Goal: Understand process/instructions: Learn how to perform a task or action

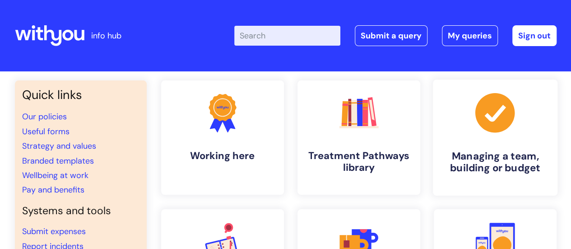
click at [461, 139] on link ".cls-1{fill:#a53144;stroke-width:0px;} Managing a team, building or budget" at bounding box center [495, 137] width 125 height 116
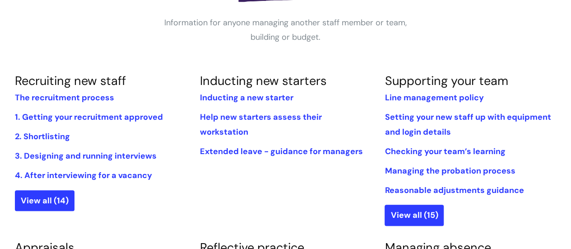
scroll to position [173, 0]
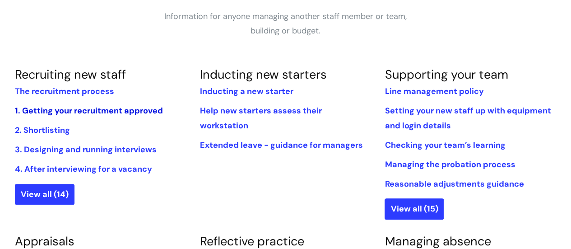
click at [77, 110] on link "1. Getting your recruitment approved" at bounding box center [89, 110] width 148 height 11
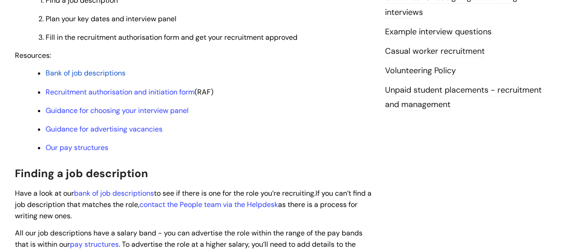
scroll to position [299, 0]
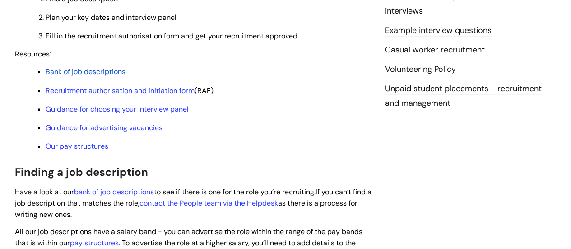
click at [112, 70] on span "Bank of job descriptions" at bounding box center [86, 71] width 80 height 9
